Goal: Find specific page/section: Find specific page/section

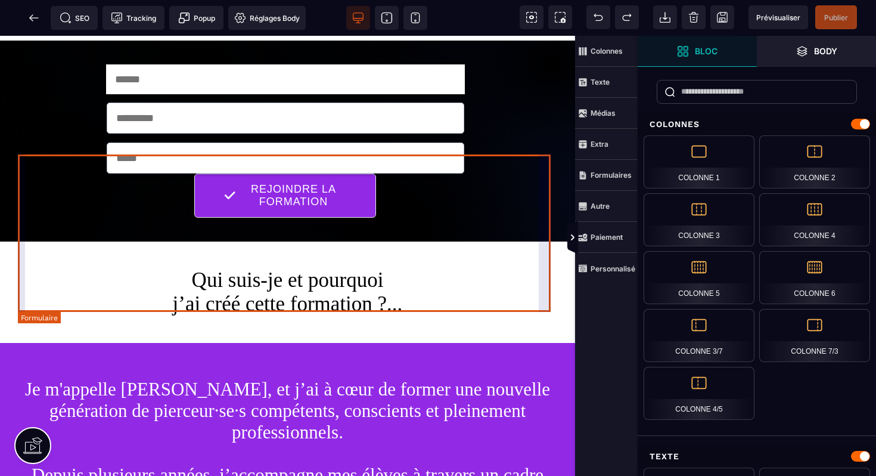
scroll to position [1449, 0]
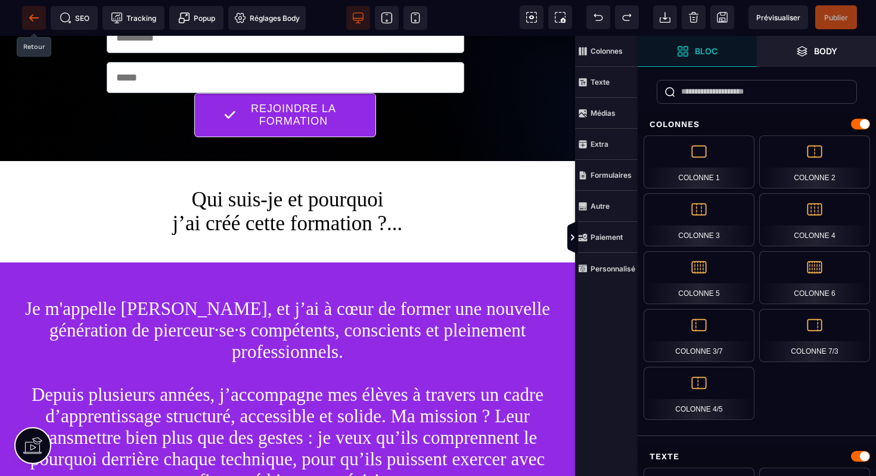
click at [32, 19] on icon at bounding box center [31, 17] width 4 height 7
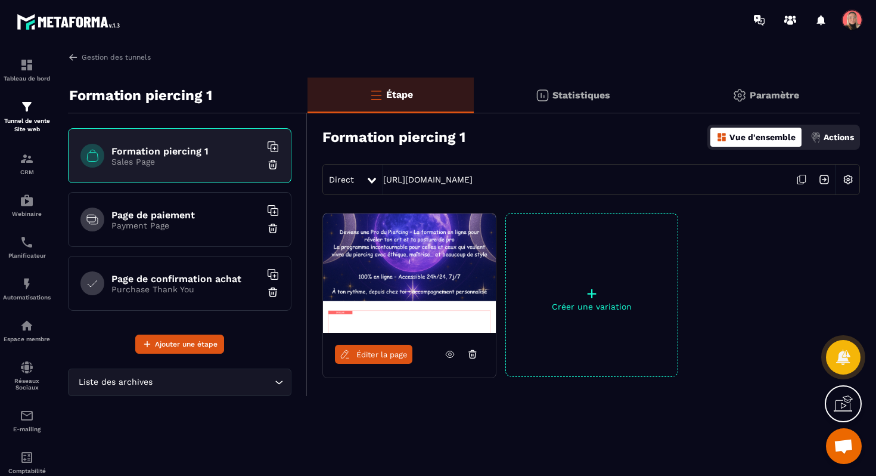
click at [233, 233] on div "Page de paiement Payment Page" at bounding box center [180, 219] width 224 height 55
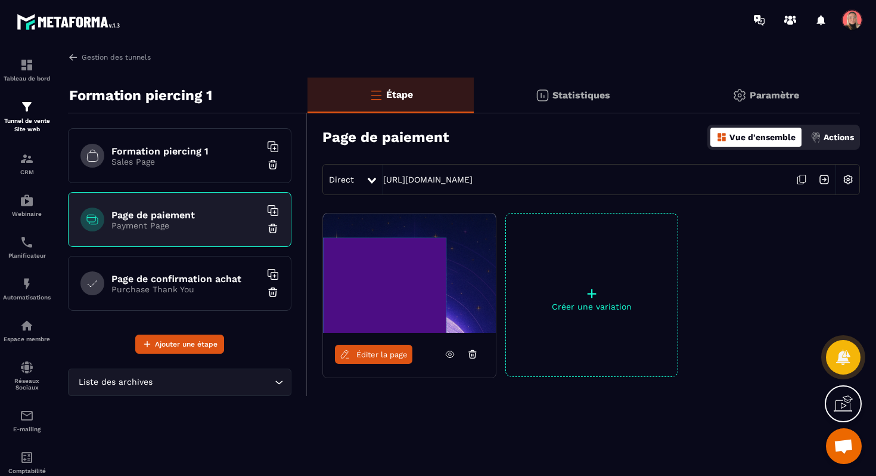
click at [398, 357] on span "Éditer la page" at bounding box center [382, 354] width 51 height 9
